Goal: Task Accomplishment & Management: Manage account settings

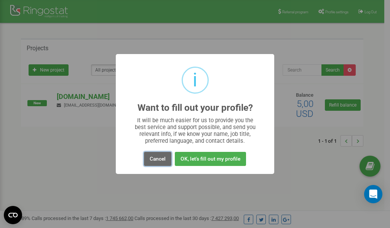
click at [156, 159] on button "Cancel" at bounding box center [157, 159] width 27 height 14
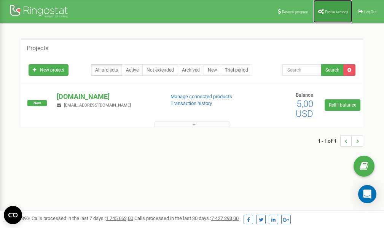
click at [334, 11] on span "Profile settings" at bounding box center [336, 12] width 23 height 4
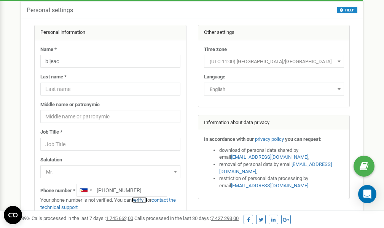
click at [144, 200] on link "verify it" at bounding box center [140, 200] width 16 height 6
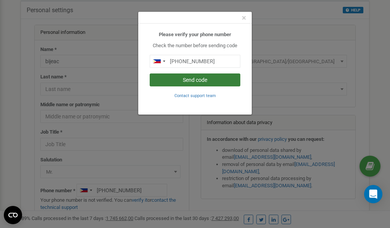
click at [186, 82] on button "Send code" at bounding box center [194, 79] width 91 height 13
